Goal: Transaction & Acquisition: Purchase product/service

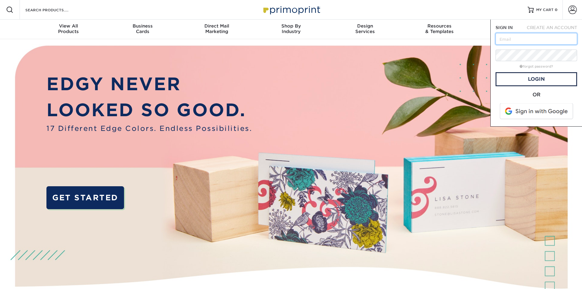
click at [527, 38] on input "text" at bounding box center [537, 39] width 82 height 12
paste input "[PERSON_NAME][EMAIL_ADDRESS][PERSON_NAME][DOMAIN_NAME]"
type input "[PERSON_NAME][EMAIL_ADDRESS][PERSON_NAME][DOMAIN_NAME]"
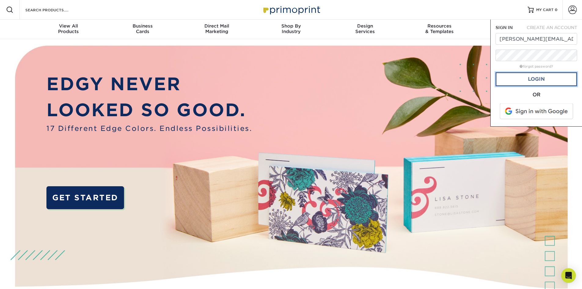
click at [517, 79] on link "Login" at bounding box center [537, 79] width 82 height 14
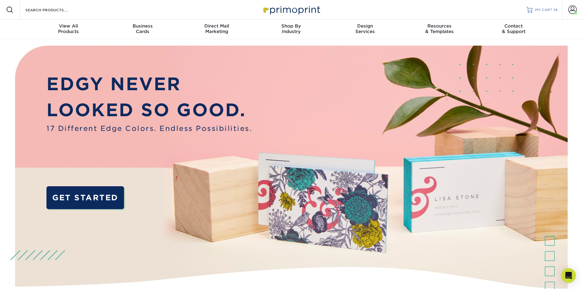
click at [550, 9] on span "MY CART" at bounding box center [543, 9] width 17 height 5
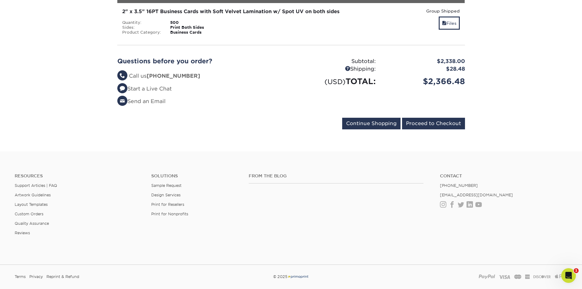
scroll to position [745, 0]
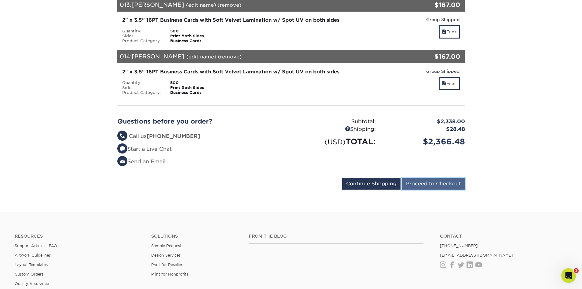
click at [434, 178] on input "Proceed to Checkout" at bounding box center [433, 184] width 63 height 12
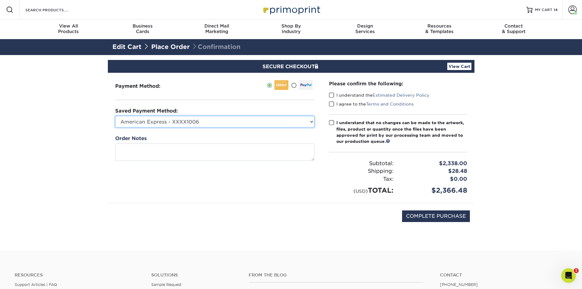
click at [199, 122] on select "American Express - XXXX1006 American Express - XXXX1140 New Credit Card" at bounding box center [214, 122] width 199 height 12
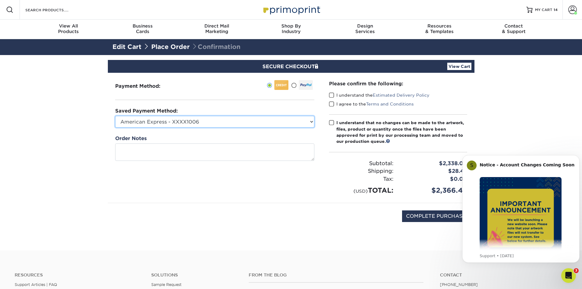
select select
click at [115, 116] on select "American Express - XXXX1006 American Express - XXXX1140 New Credit Card" at bounding box center [214, 122] width 199 height 12
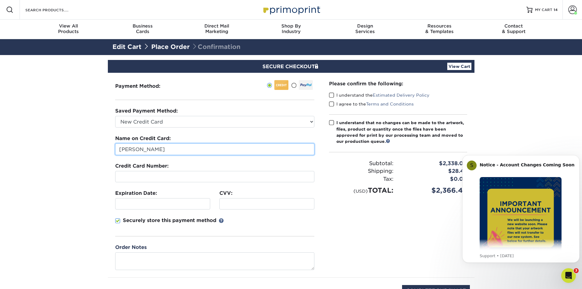
drag, startPoint x: 171, startPoint y: 150, endPoint x: 73, endPoint y: 150, distance: 98.4
click at [73, 150] on section "SECURE CHECKOUT View Cart Payment Method: Saved Payment Method:" at bounding box center [291, 190] width 582 height 270
type input "Samantha Spalding"
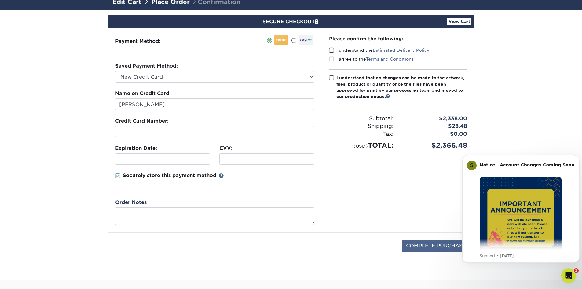
scroll to position [31, 0]
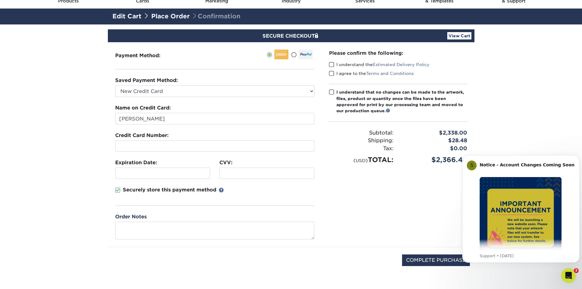
click at [334, 63] on span at bounding box center [331, 65] width 5 height 6
click at [0, 0] on input "I understand the Estimated Delivery Policy" at bounding box center [0, 0] width 0 height 0
click at [332, 74] on span at bounding box center [331, 74] width 5 height 6
click at [0, 0] on input "I agree to the Terms and Conditions" at bounding box center [0, 0] width 0 height 0
click at [331, 92] on span at bounding box center [331, 92] width 5 height 6
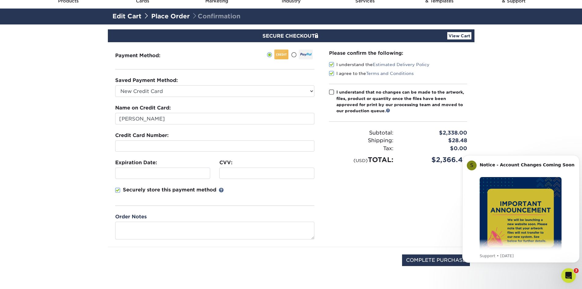
click at [0, 0] on input "I understand that no changes can be made to the artwork, files, product or quan…" at bounding box center [0, 0] width 0 height 0
click at [430, 257] on input "COMPLETE PURCHASE" at bounding box center [436, 260] width 68 height 12
type input "PROCESSING, PLEASE WAIT..."
